Goal: Information Seeking & Learning: Learn about a topic

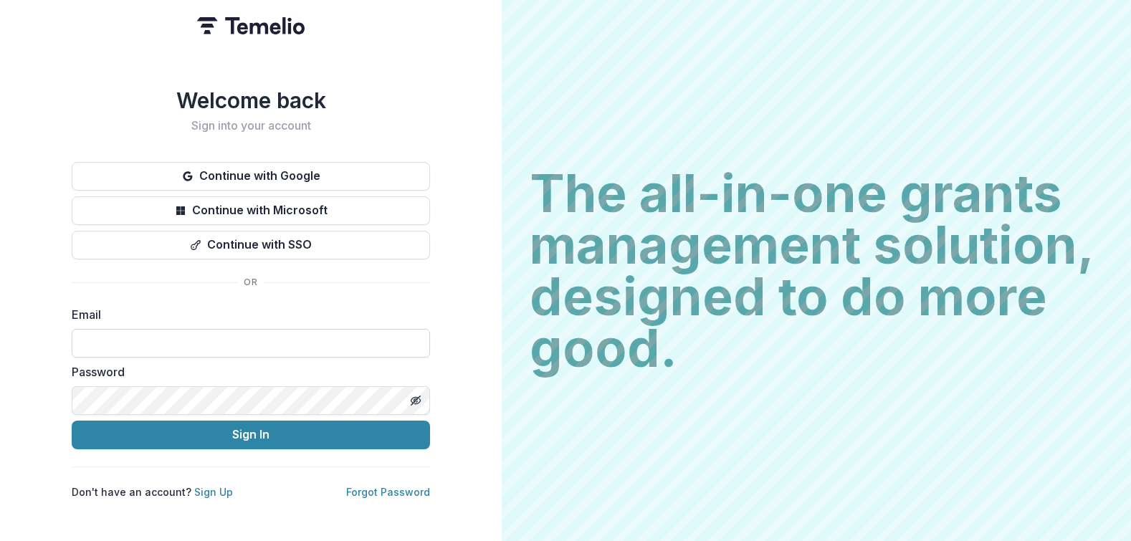
click at [174, 343] on input at bounding box center [251, 343] width 358 height 29
type input "**********"
click at [72, 421] on button "Sign In" at bounding box center [251, 435] width 358 height 29
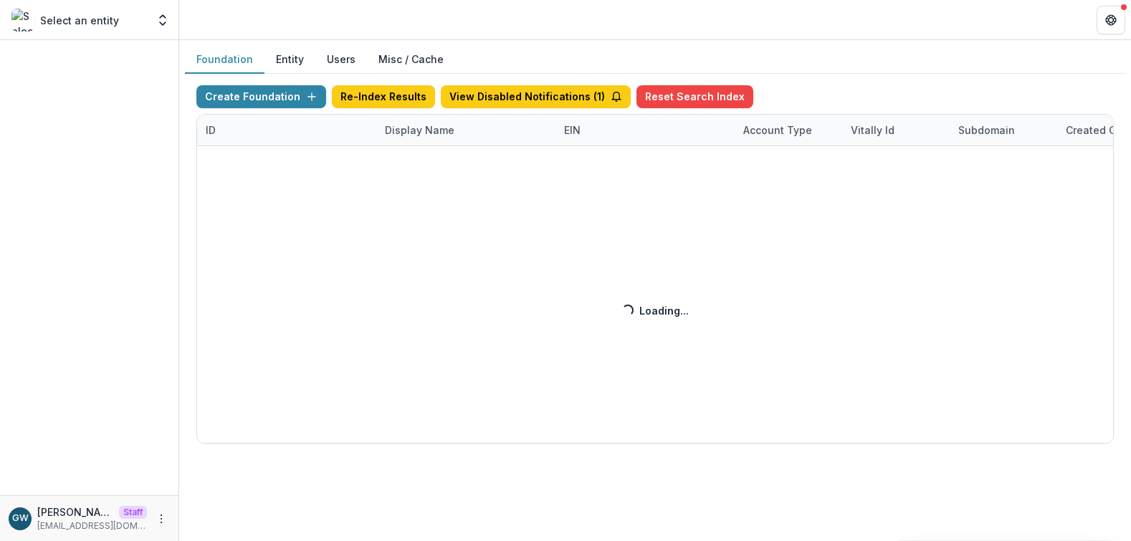
click at [402, 125] on div "Create Foundation Re-Index Results View Disabled Notifications ( 1 ) Reset Sear…" at bounding box center [655, 264] width 918 height 358
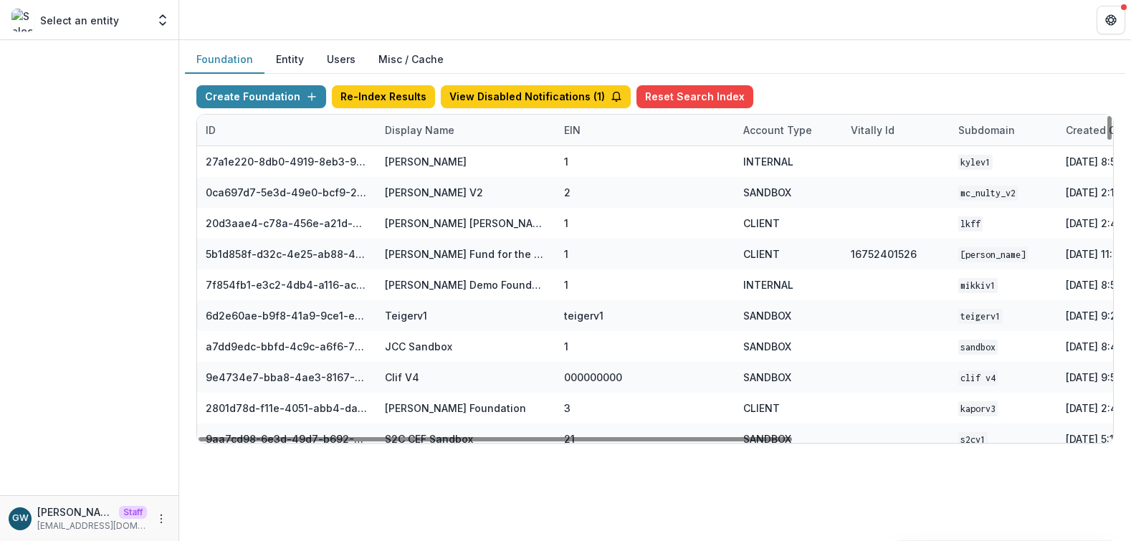
click at [406, 129] on div "Display Name" at bounding box center [419, 130] width 87 height 15
click at [417, 158] on input at bounding box center [465, 162] width 172 height 23
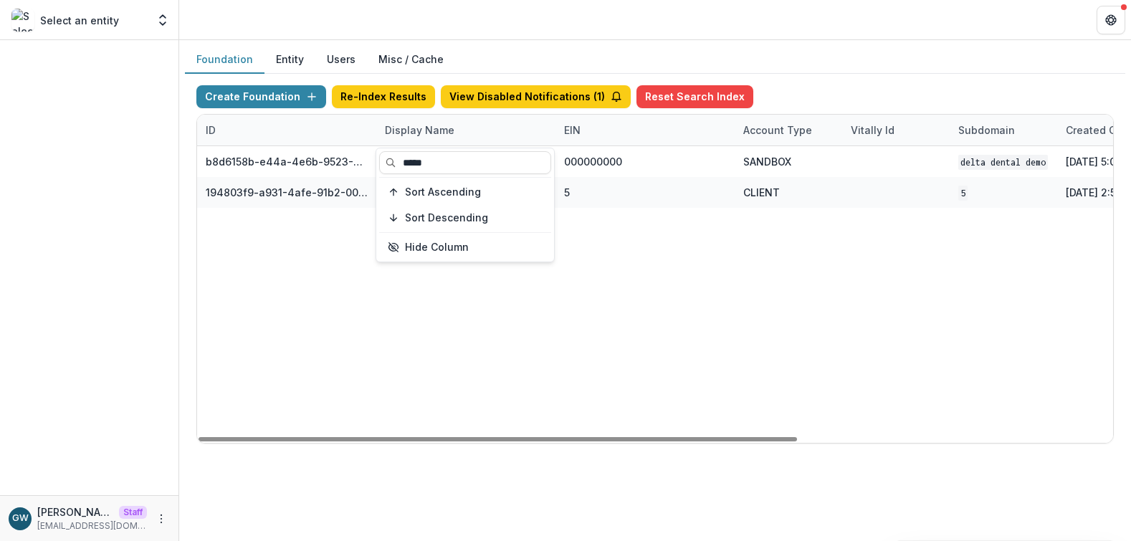
type input "*****"
click at [822, 64] on div "Foundation Entity Users Misc / Cache" at bounding box center [655, 60] width 940 height 28
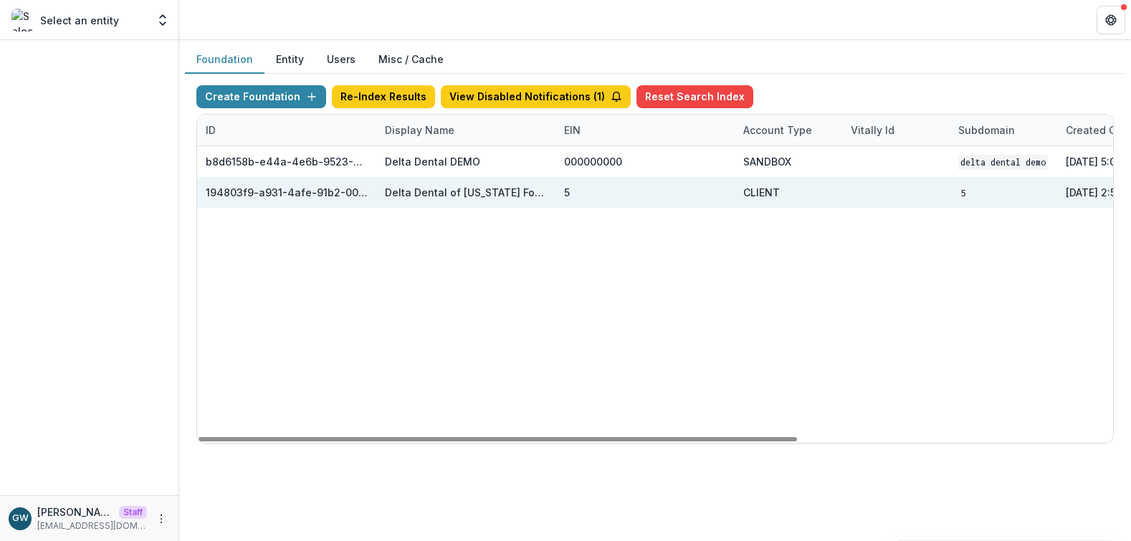
scroll to position [0, 482]
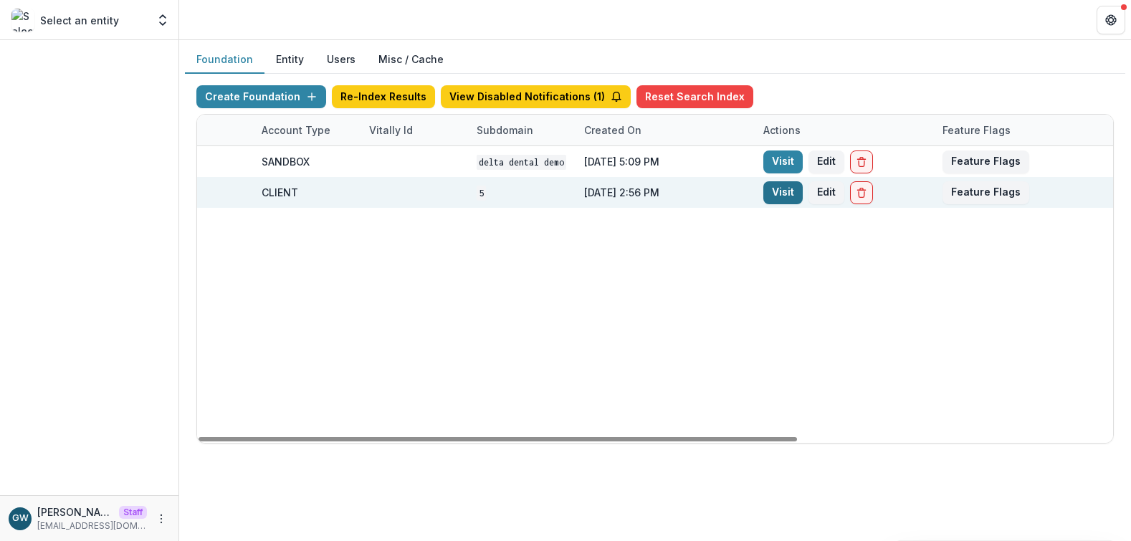
click at [775, 189] on link "Visit" at bounding box center [782, 192] width 39 height 23
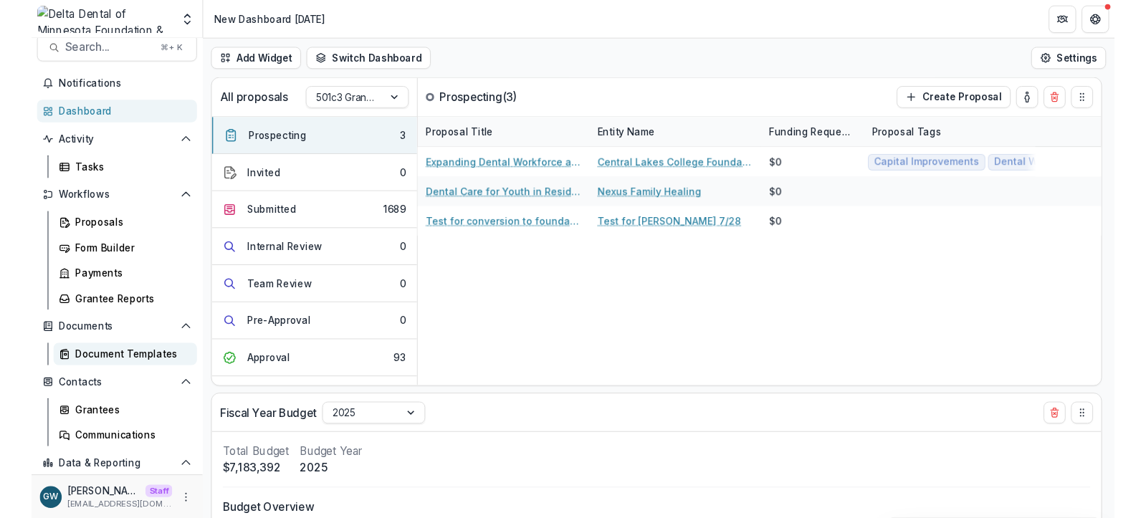
scroll to position [17, 0]
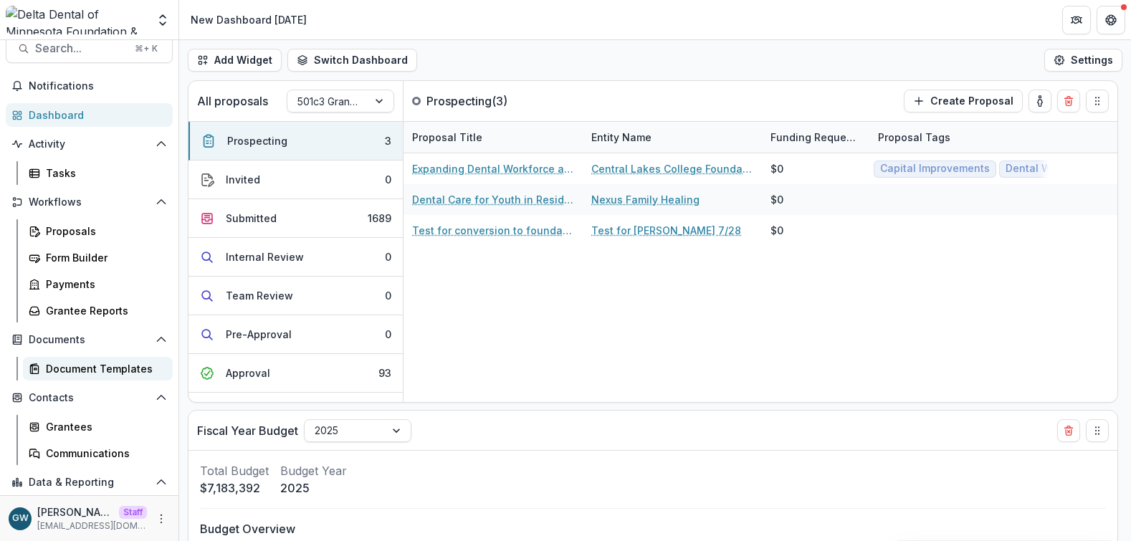
click at [103, 369] on div "Document Templates" at bounding box center [103, 368] width 115 height 15
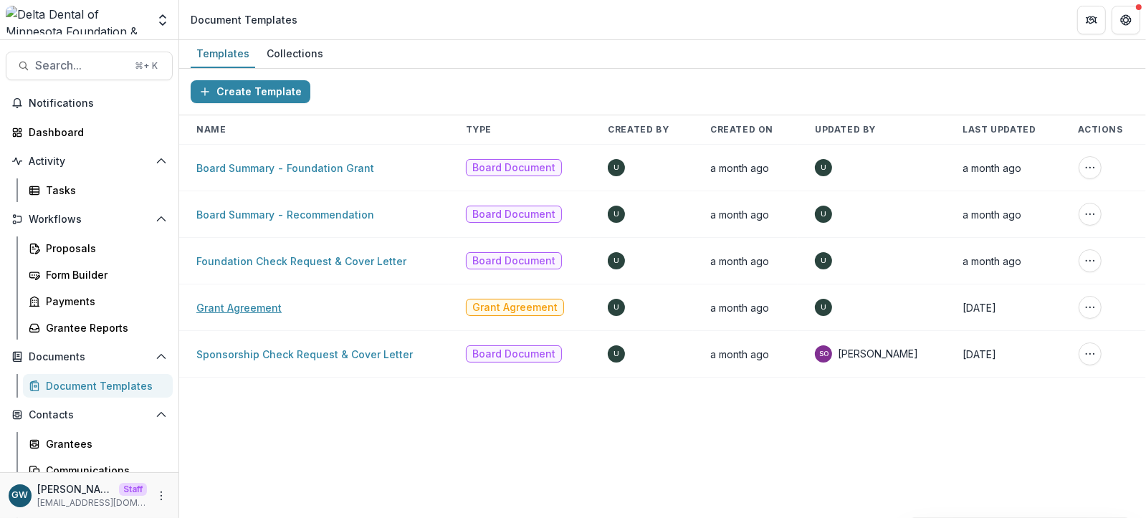
click at [259, 309] on link "Grant Agreement" at bounding box center [238, 308] width 85 height 12
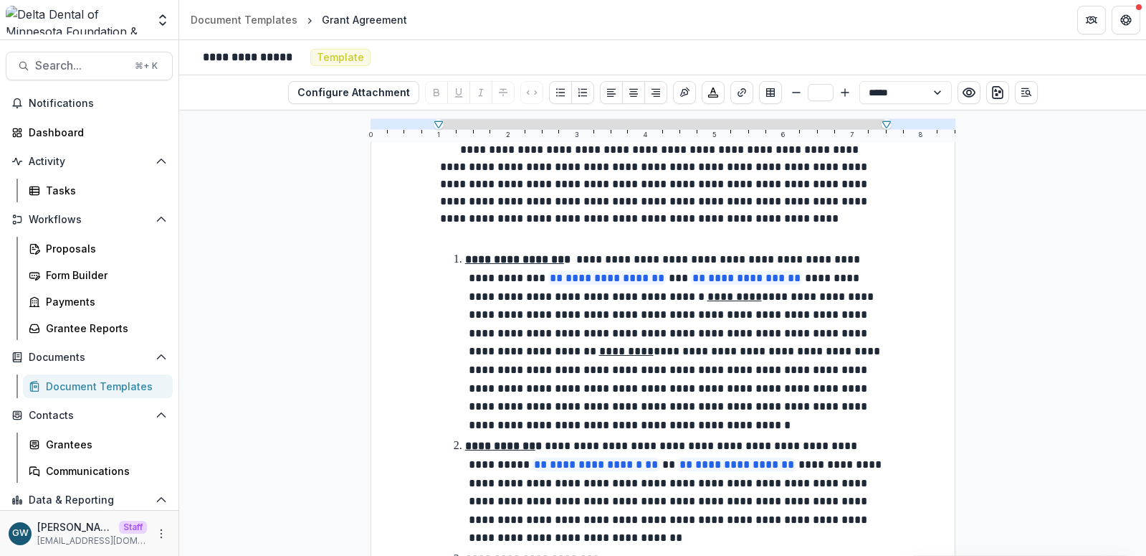
scroll to position [222, 0]
click at [88, 270] on div "Form Builder" at bounding box center [103, 274] width 115 height 15
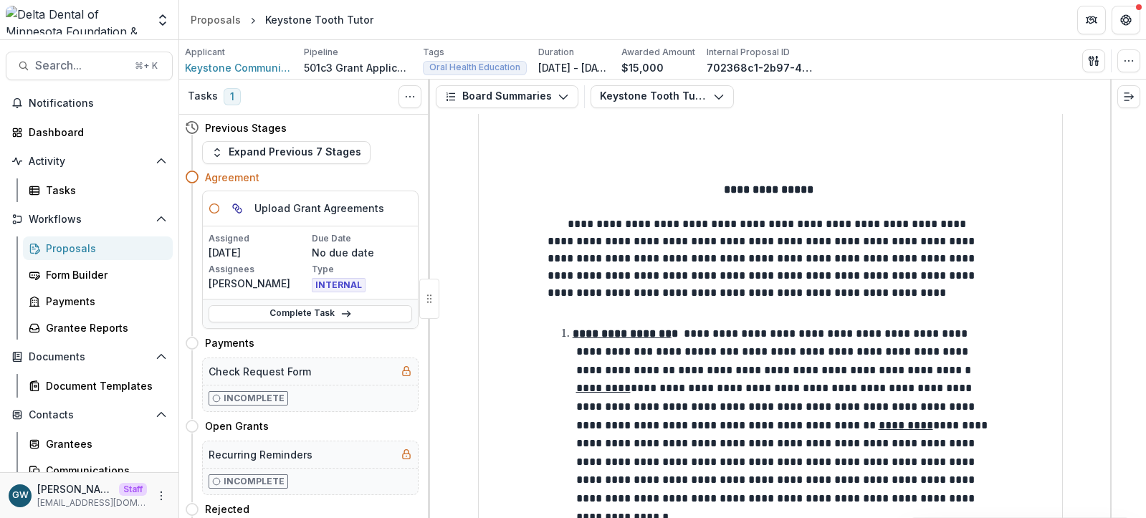
scroll to position [157, 0]
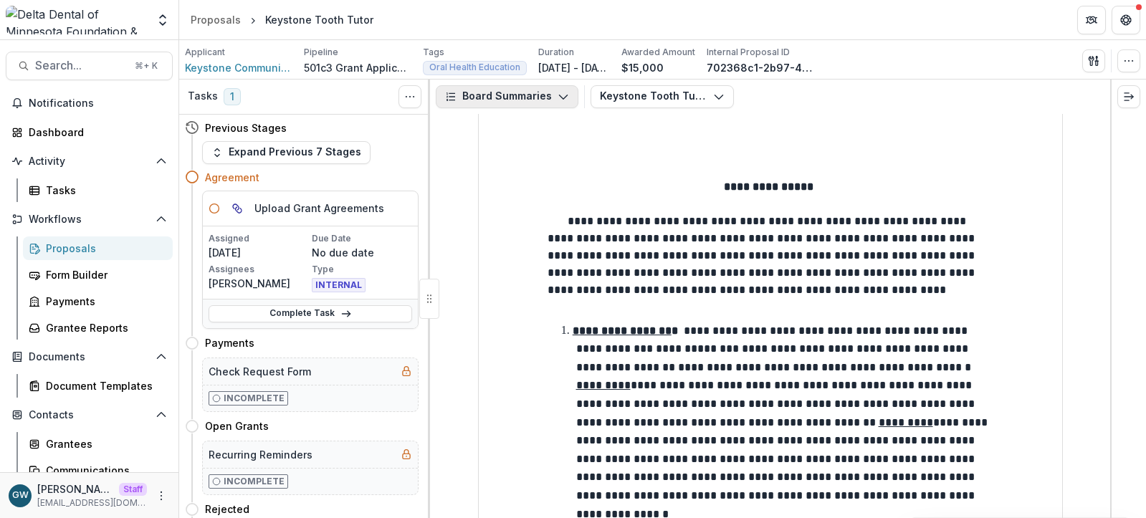
click at [490, 95] on button "Board Summaries" at bounding box center [507, 96] width 143 height 23
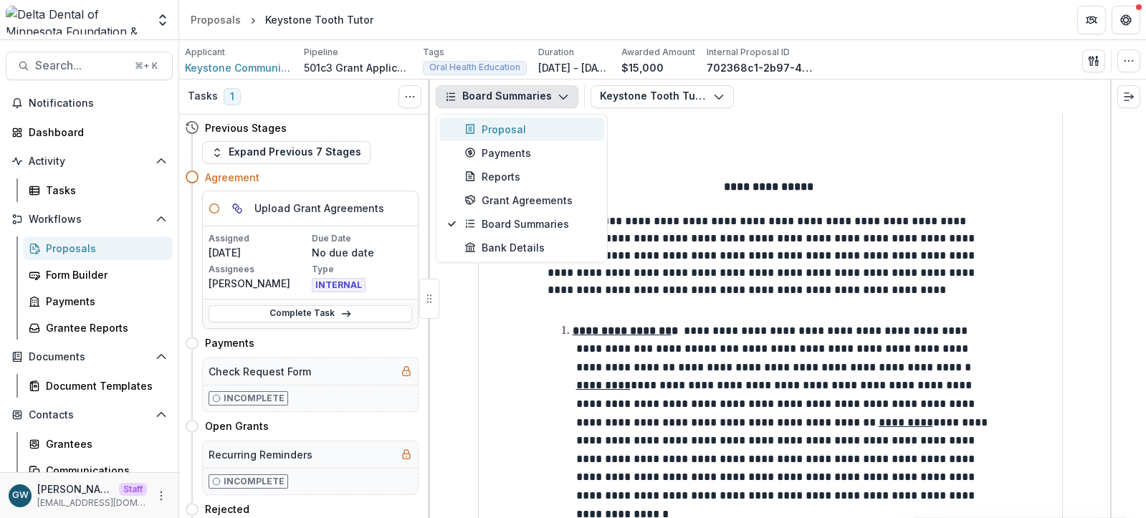
click at [505, 134] on div "Proposal" at bounding box center [529, 129] width 131 height 15
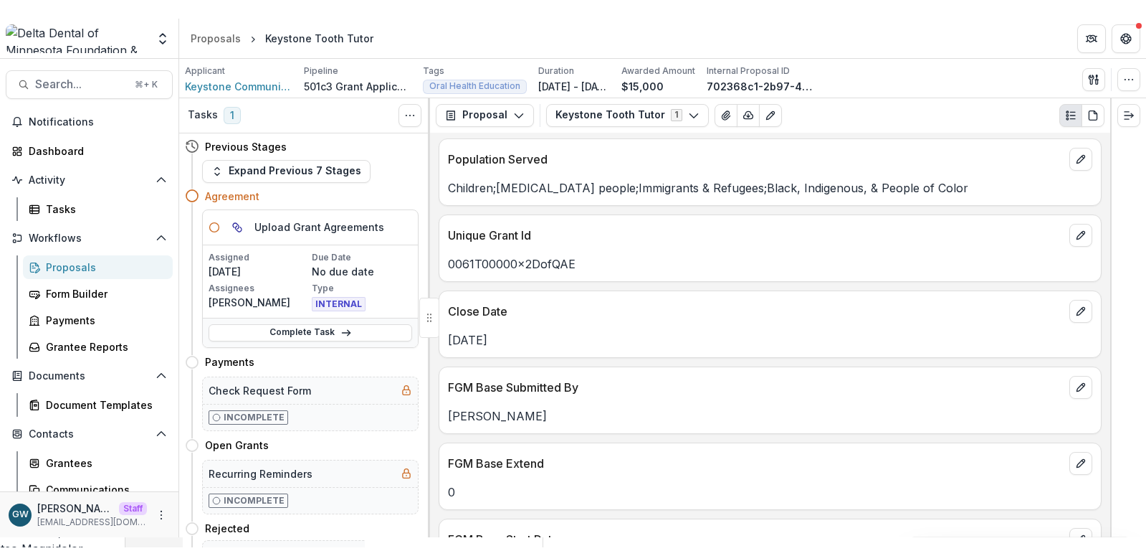
scroll to position [6, 0]
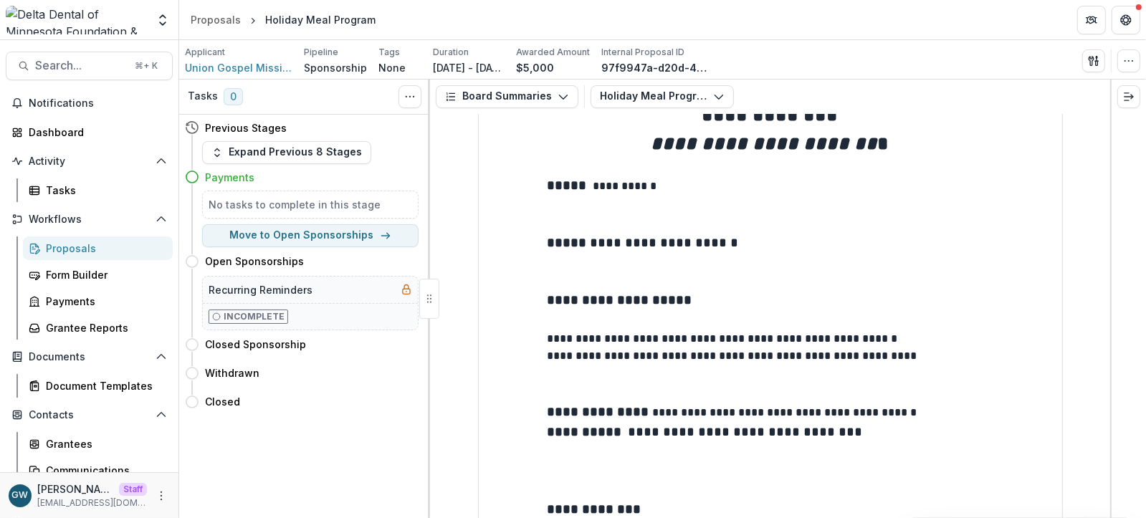
scroll to position [110, 0]
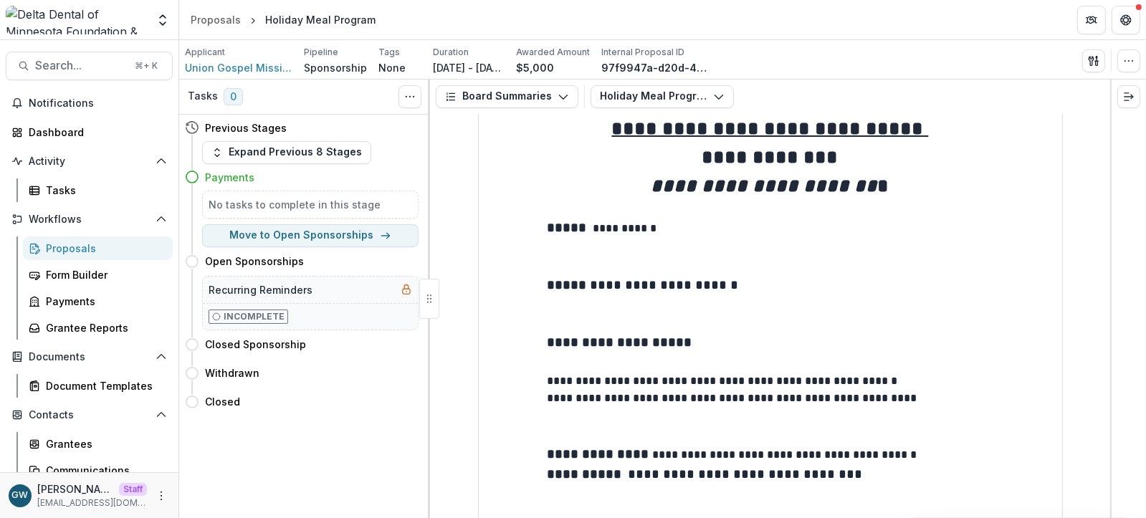
drag, startPoint x: 729, startPoint y: 337, endPoint x: 816, endPoint y: 335, distance: 87.5
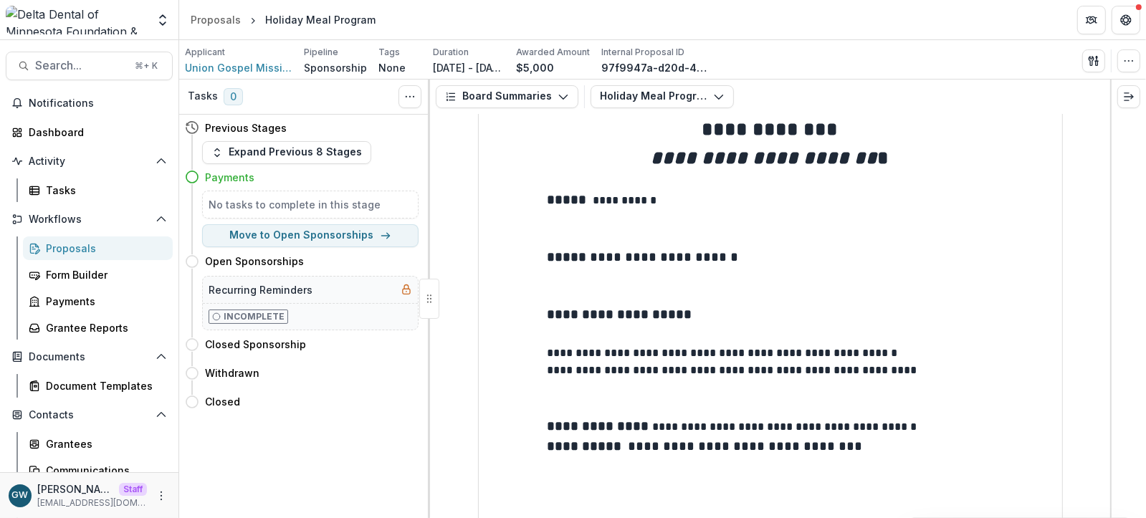
scroll to position [140, 0]
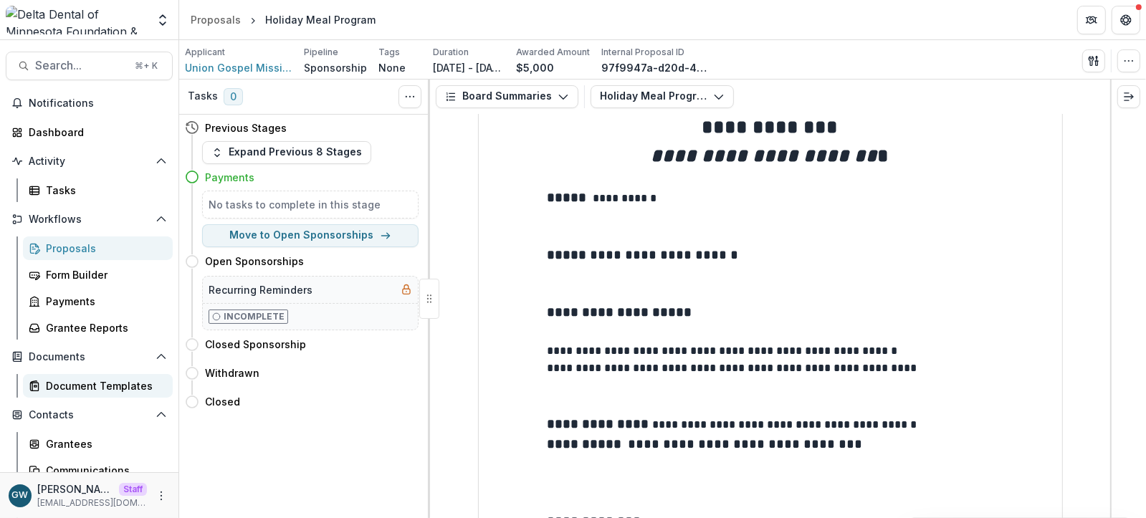
click at [72, 381] on div "Document Templates" at bounding box center [103, 385] width 115 height 15
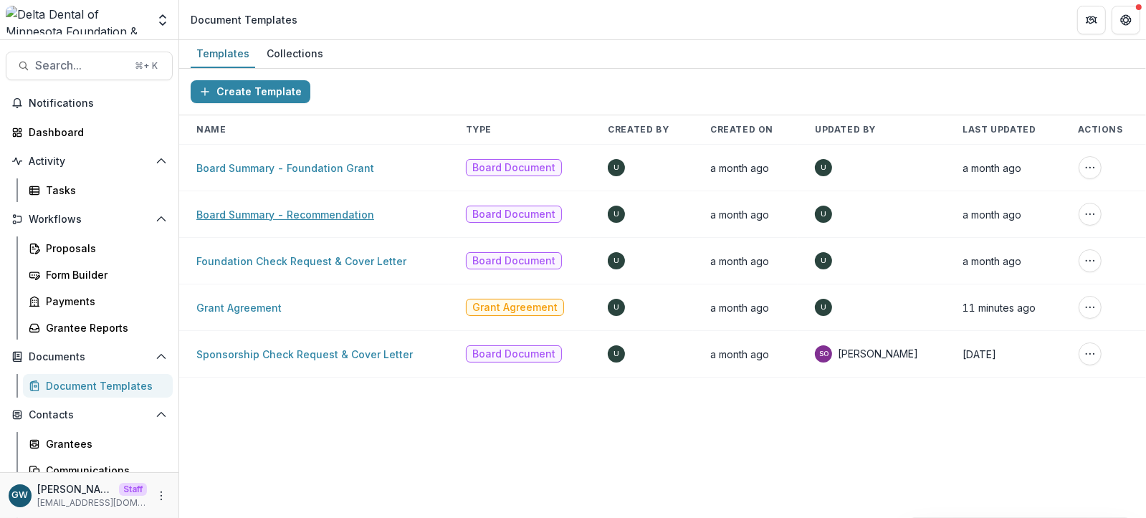
click at [302, 209] on link "Board Summary - Recommendation" at bounding box center [285, 215] width 178 height 12
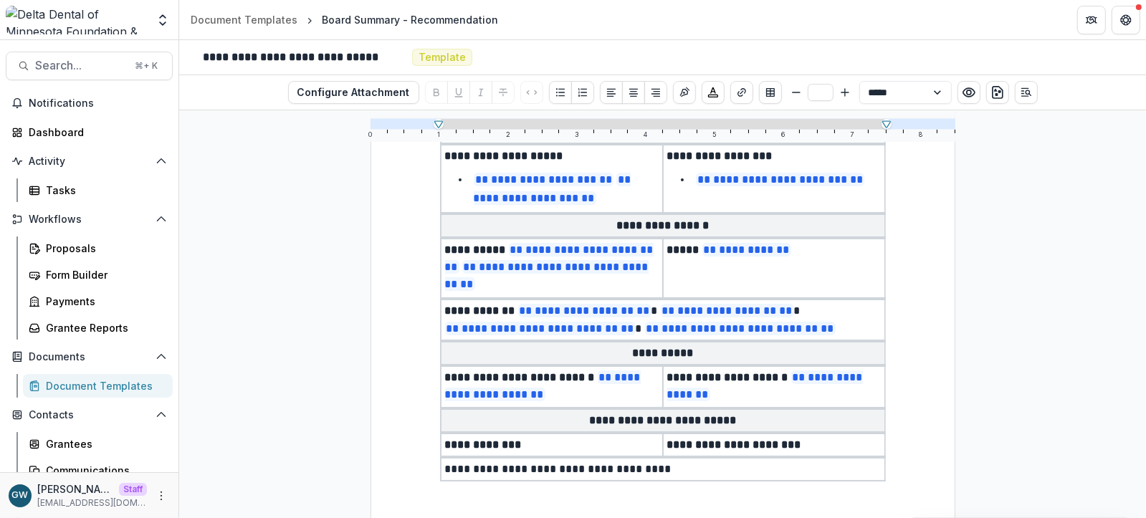
scroll to position [391, 0]
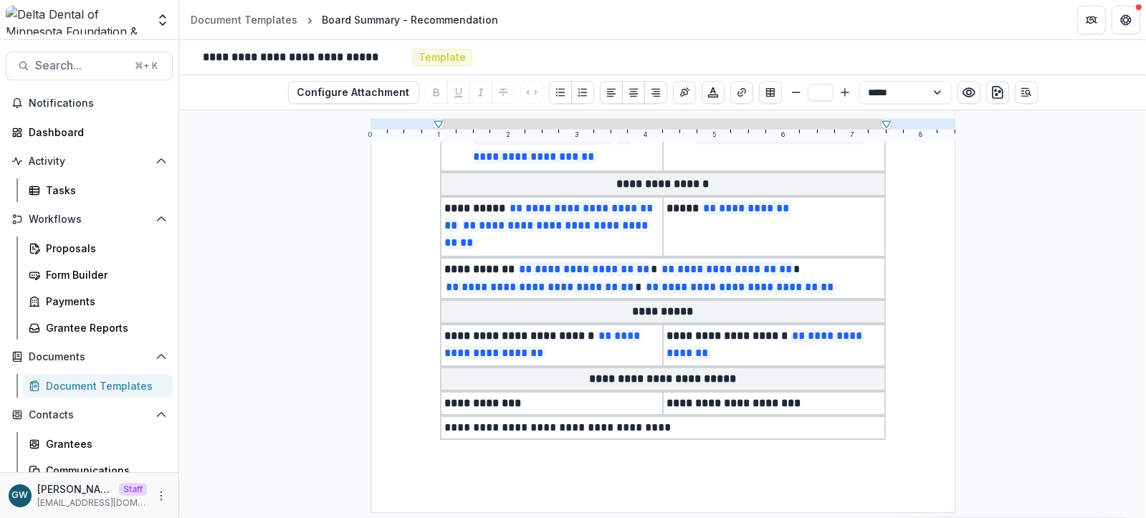
click at [493, 468] on div "**********" at bounding box center [663, 134] width 585 height 757
click at [503, 460] on div "**********" at bounding box center [663, 134] width 585 height 757
click at [532, 457] on div "**********" at bounding box center [663, 134] width 585 height 757
click at [616, 467] on div "**********" at bounding box center [663, 134] width 585 height 757
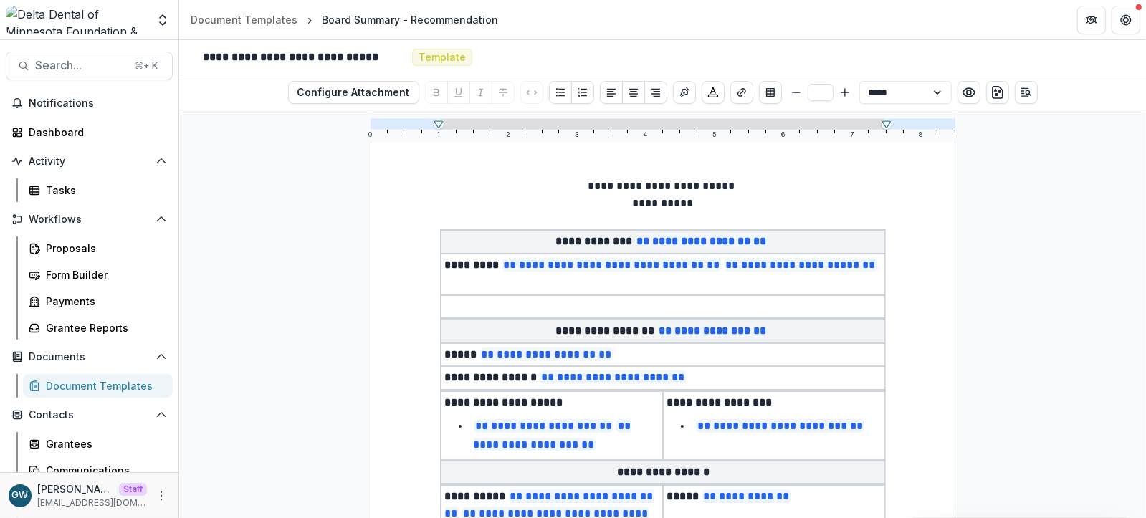
click at [78, 375] on link "Document Templates" at bounding box center [98, 386] width 150 height 24
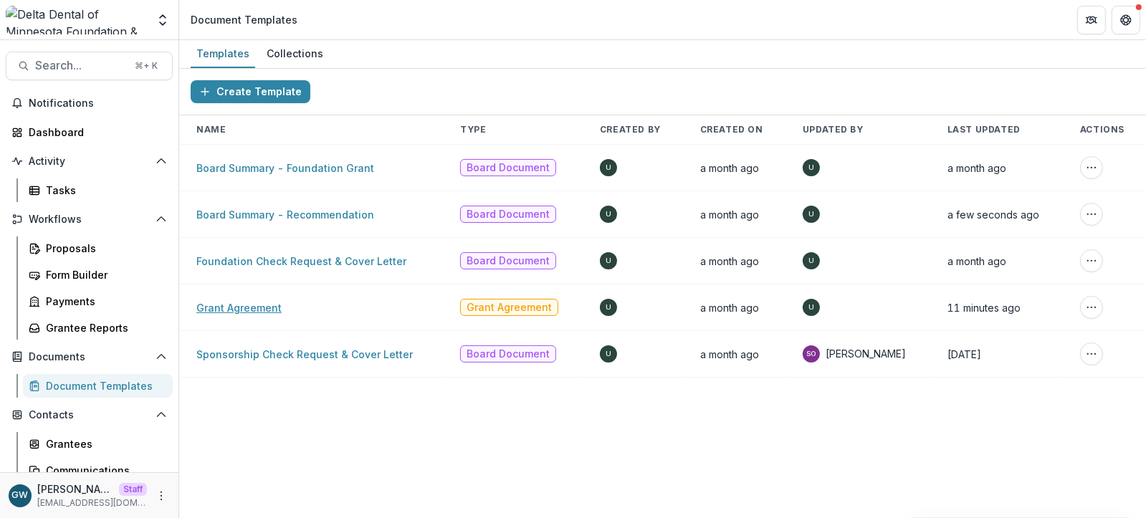
click at [250, 307] on link "Grant Agreement" at bounding box center [238, 308] width 85 height 12
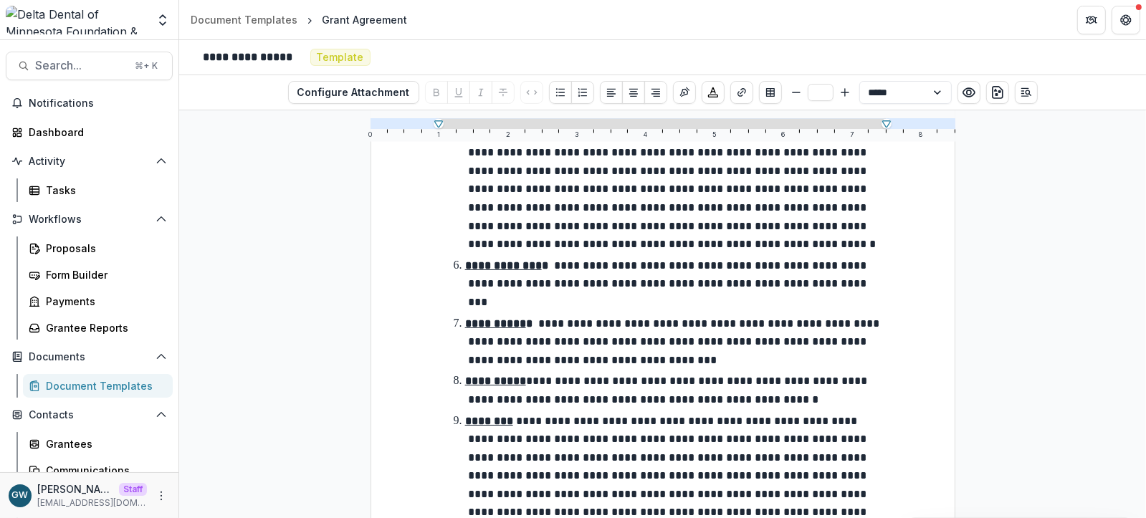
scroll to position [4309, 0]
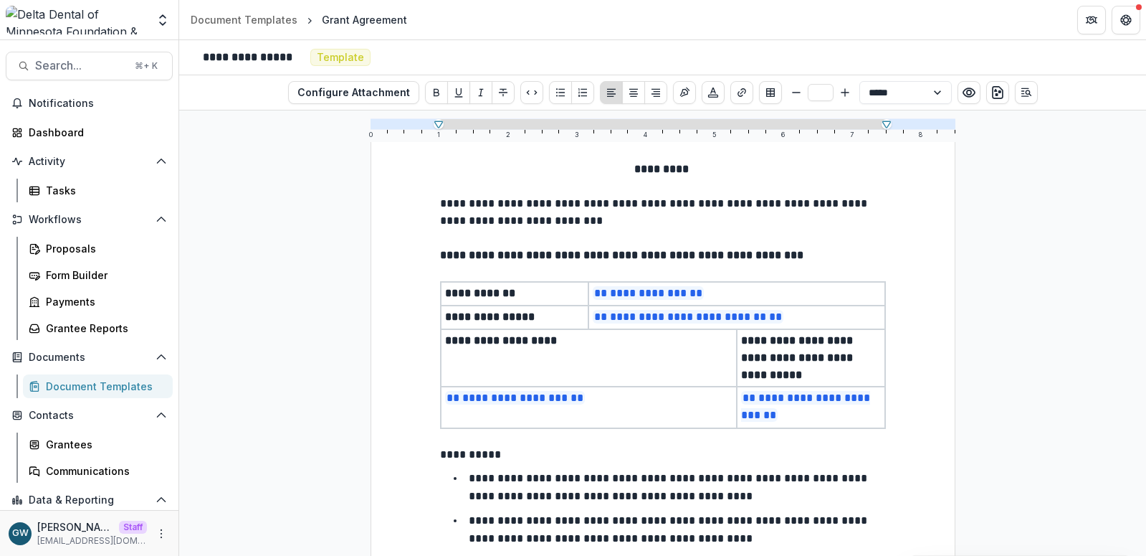
scroll to position [4273, 0]
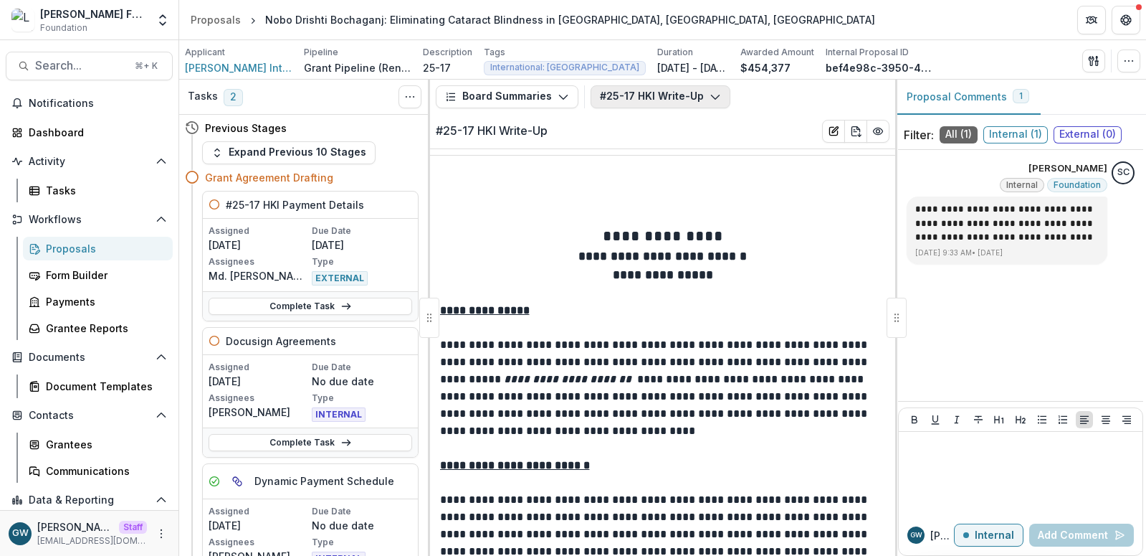
click at [639, 96] on button "#25-17 HKI Write-Up" at bounding box center [661, 96] width 140 height 23
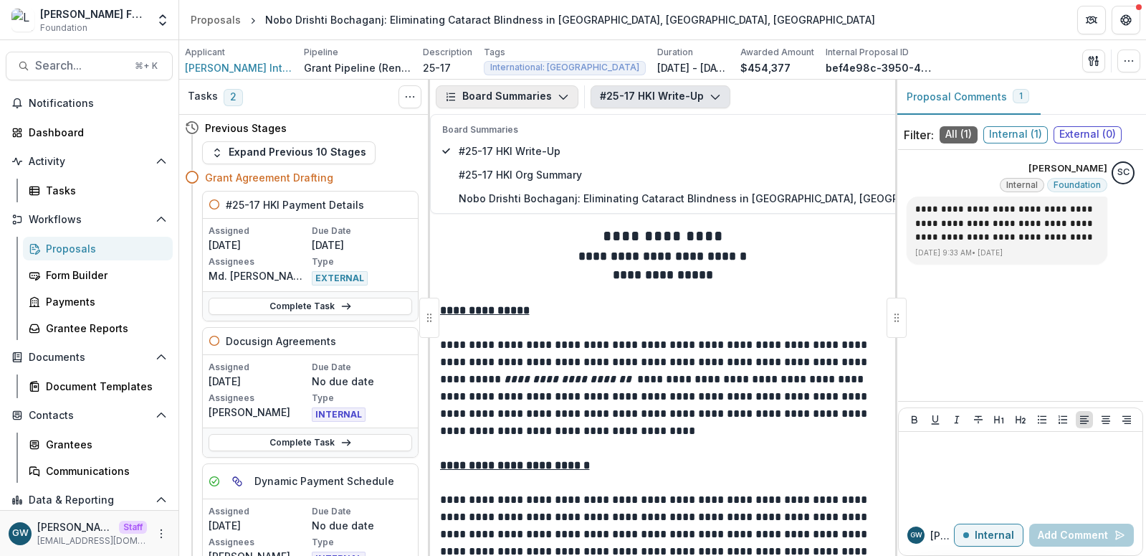
click at [533, 97] on button "Board Summaries" at bounding box center [507, 96] width 143 height 23
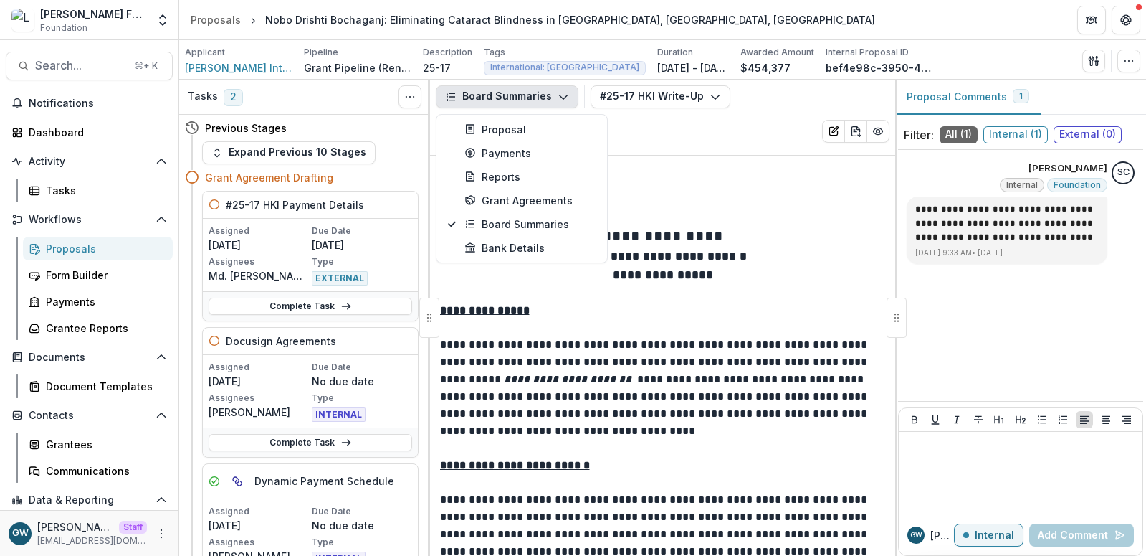
click at [773, 95] on div "#25-17 HKI Write-Up Board Summaries #25-17 HKI Write-Up #25-17 HKI Org Summary …" at bounding box center [740, 96] width 299 height 23
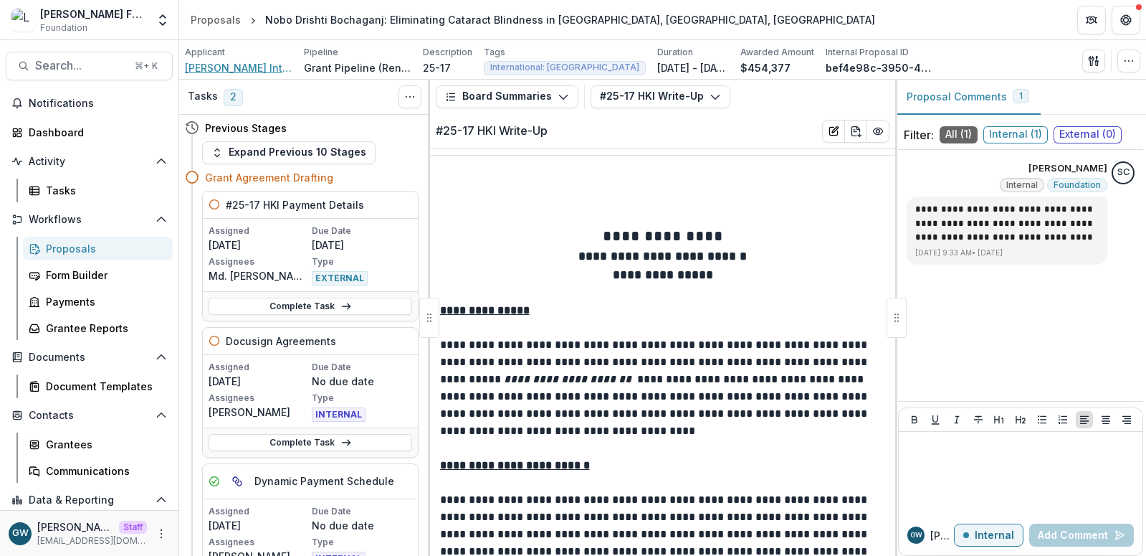
click at [224, 70] on span "Helen Keller International (HKI)" at bounding box center [239, 67] width 108 height 15
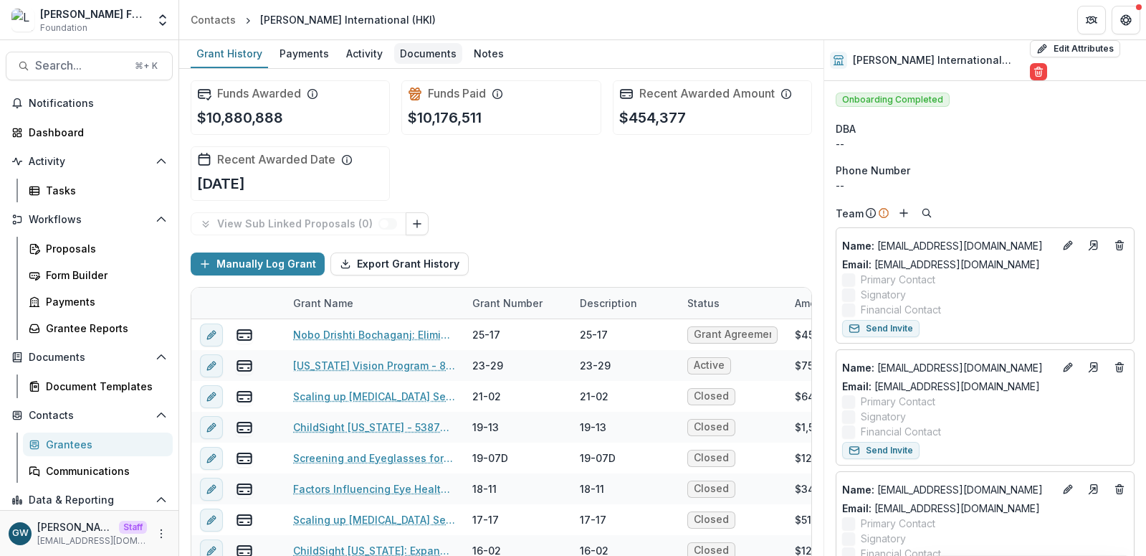
click at [421, 48] on div "Documents" at bounding box center [428, 53] width 68 height 21
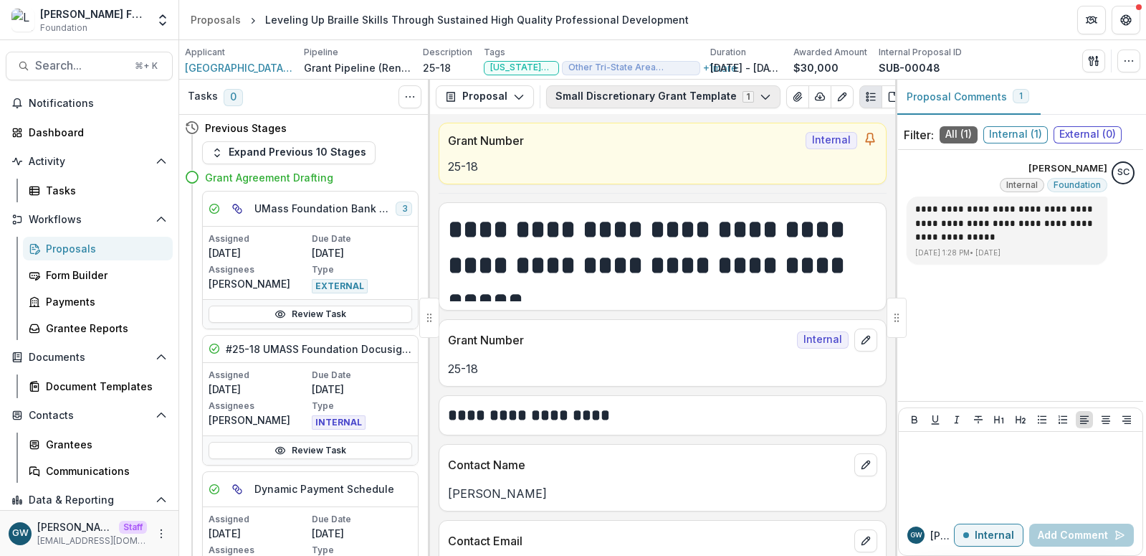
click at [672, 95] on button "Small Discretionary Grant Template 1" at bounding box center [663, 96] width 234 height 23
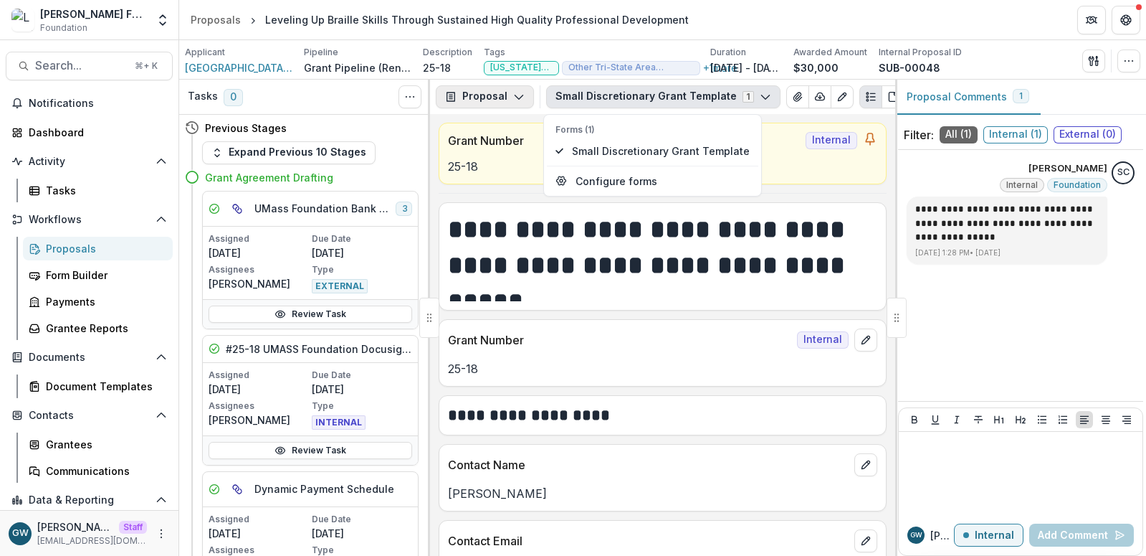
click at [492, 103] on button "Proposal" at bounding box center [485, 96] width 98 height 23
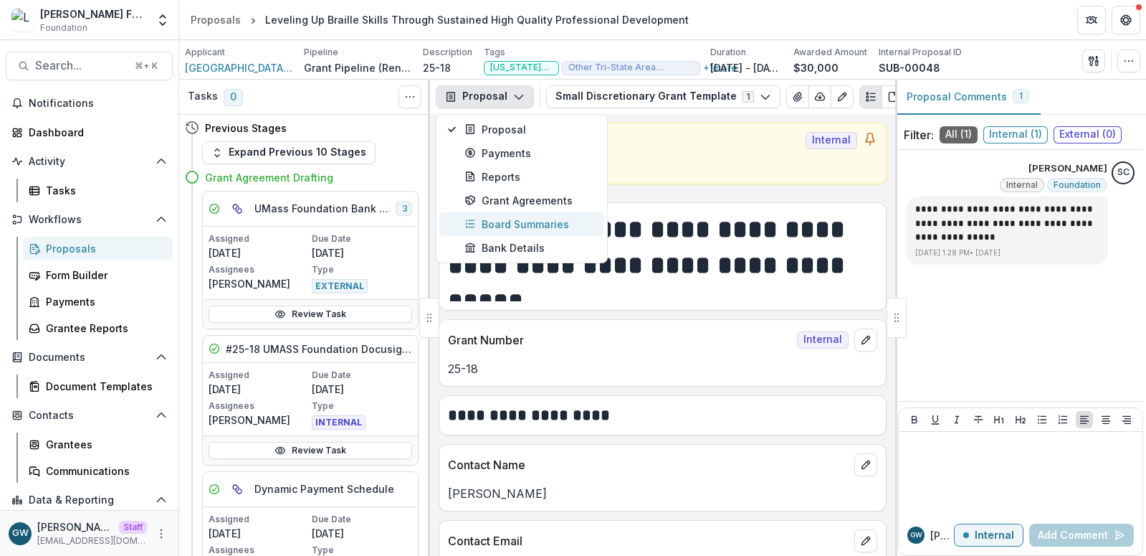
click at [490, 216] on div "Board Summaries" at bounding box center [529, 223] width 131 height 15
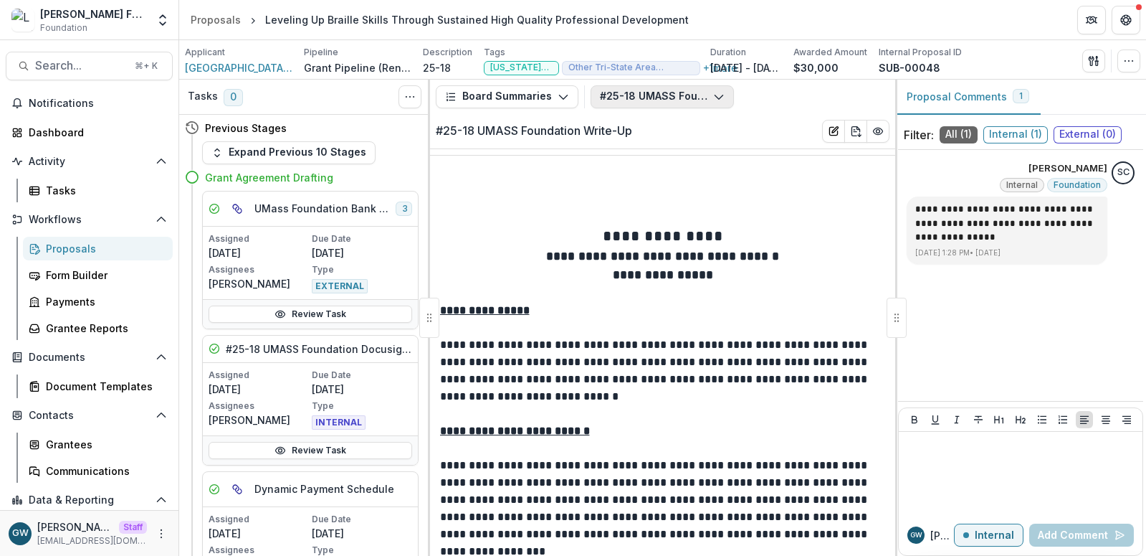
click at [641, 92] on button "#25-18 UMASS Foundation Write-Up" at bounding box center [662, 96] width 143 height 23
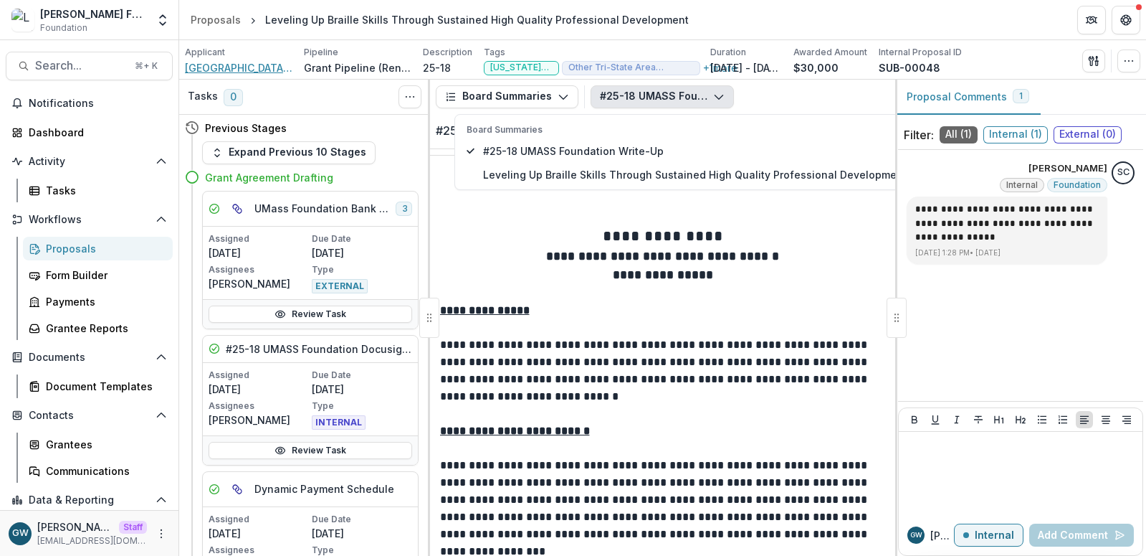
click at [257, 64] on span "[GEOGRAPHIC_DATA][US_STATE] (UMASS) Foundation Inc" at bounding box center [239, 67] width 108 height 15
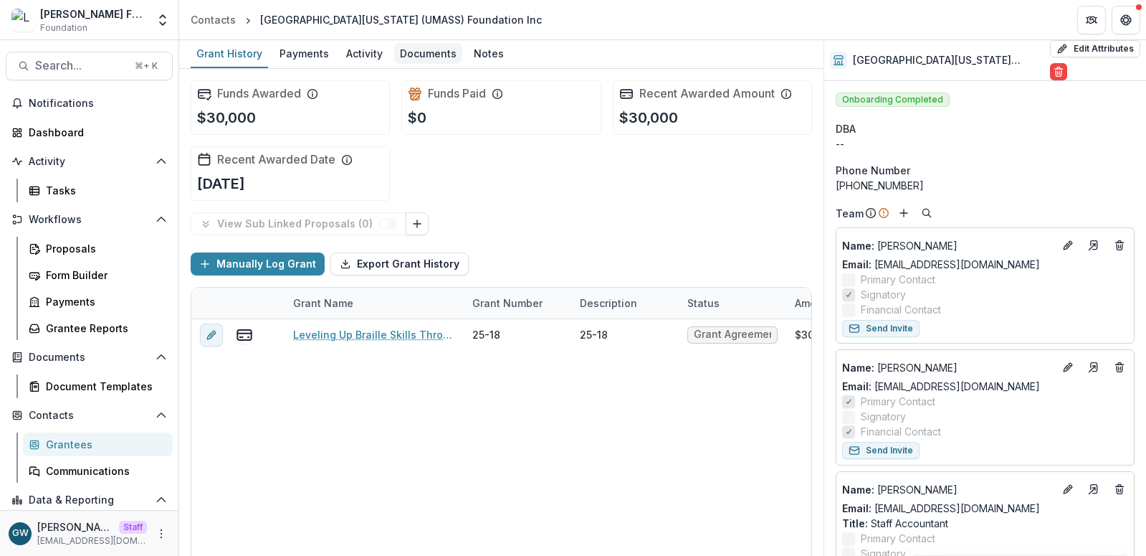
click at [448, 51] on div "Documents" at bounding box center [428, 53] width 68 height 21
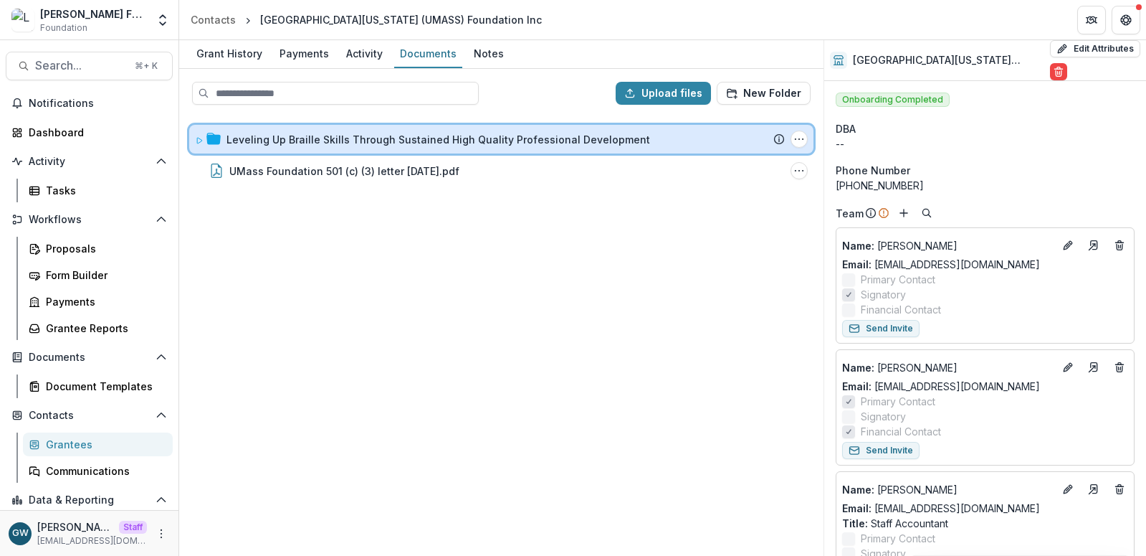
click at [204, 136] on div at bounding box center [208, 139] width 26 height 15
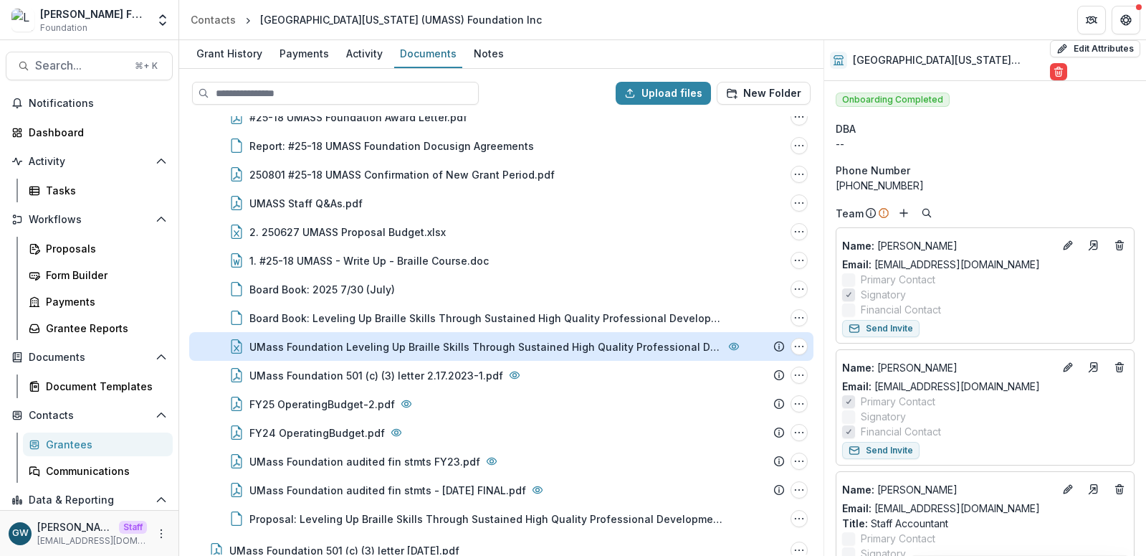
scroll to position [105, 0]
